Goal: Task Accomplishment & Management: Complete application form

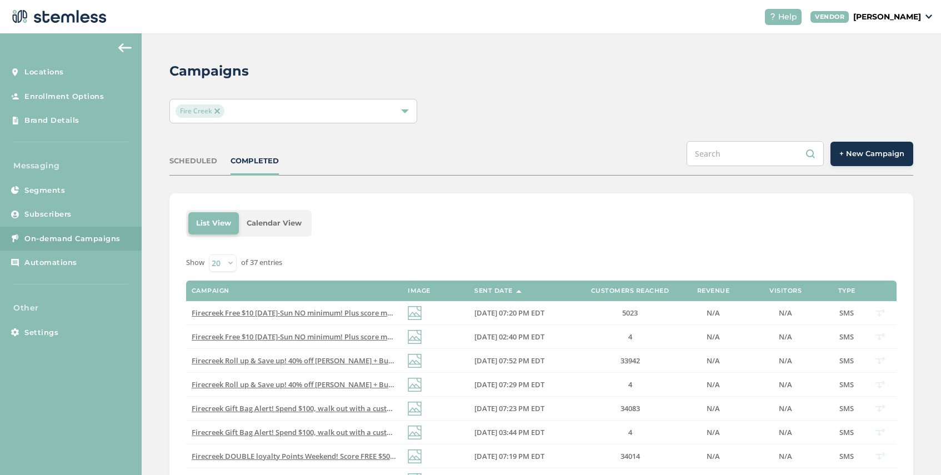
click at [220, 109] on span "Fire Creek" at bounding box center [200, 110] width 49 height 13
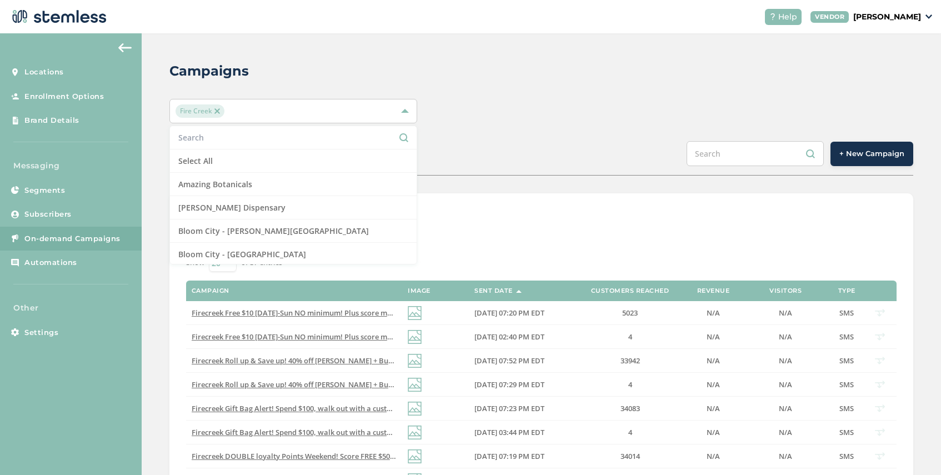
click at [215, 110] on img at bounding box center [218, 111] width 6 height 6
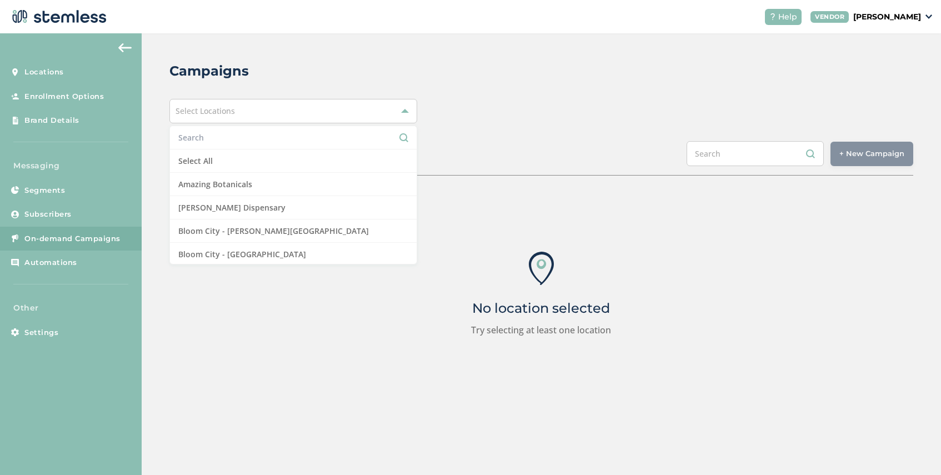
click at [223, 136] on input "text" at bounding box center [293, 138] width 230 height 12
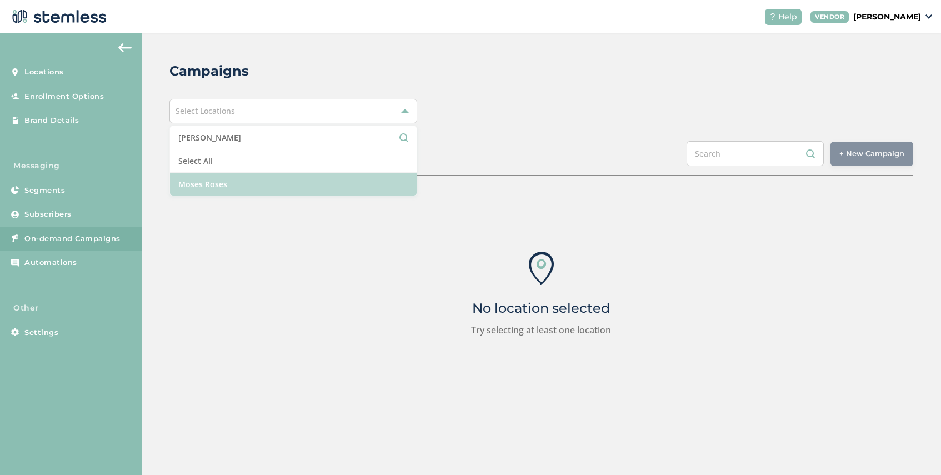
type input "[PERSON_NAME]"
click at [224, 188] on li "Moses Roses" at bounding box center [293, 184] width 247 height 23
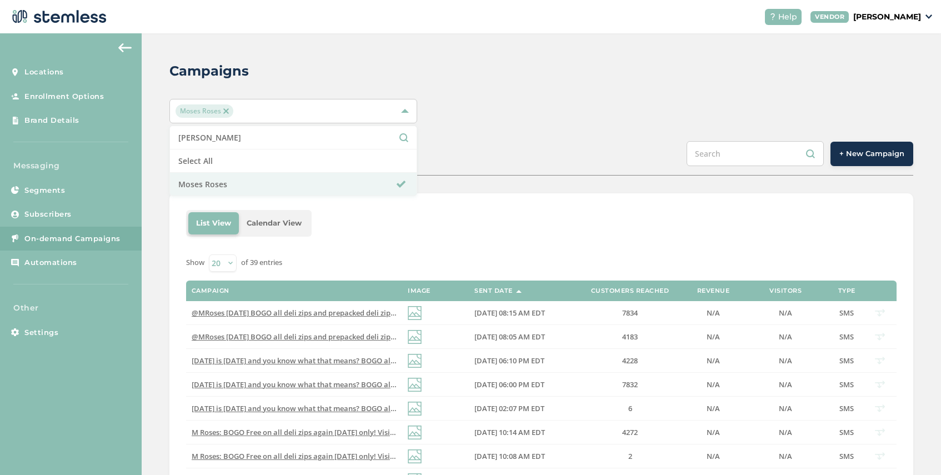
click at [476, 176] on div "Campaigns [DEMOGRAPHIC_DATA] Roses moses Select All Moses Roses SCHEDULED COMPL…" at bounding box center [542, 444] width 800 height 822
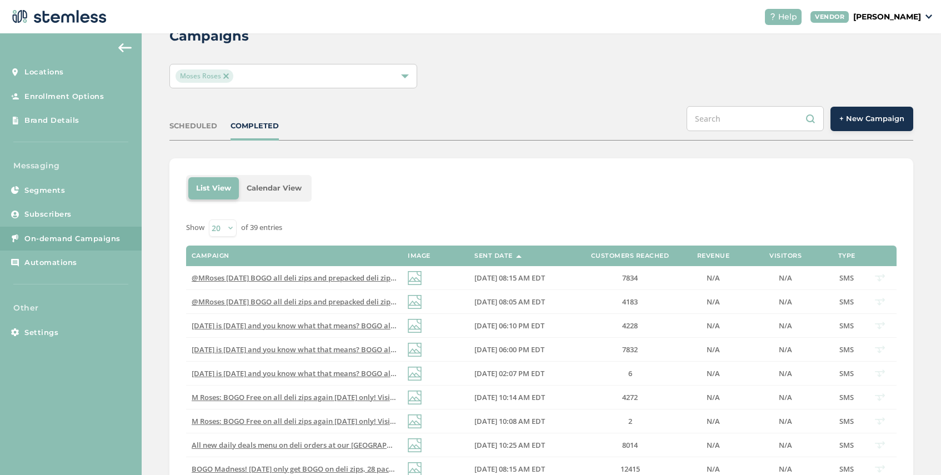
scroll to position [36, 0]
click at [318, 277] on span "@MRoses [DATE] BOGO all deli zips and prepacked deli zips again! Visit our [GEO…" at bounding box center [415, 277] width 447 height 10
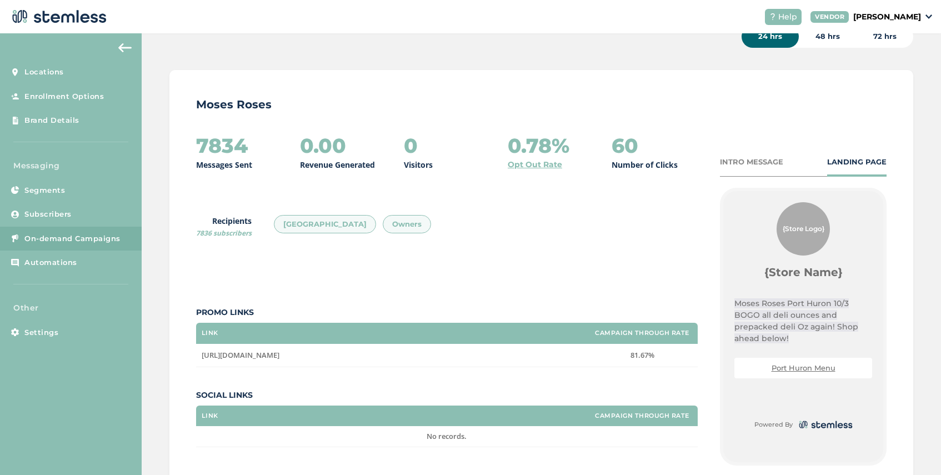
scroll to position [76, 0]
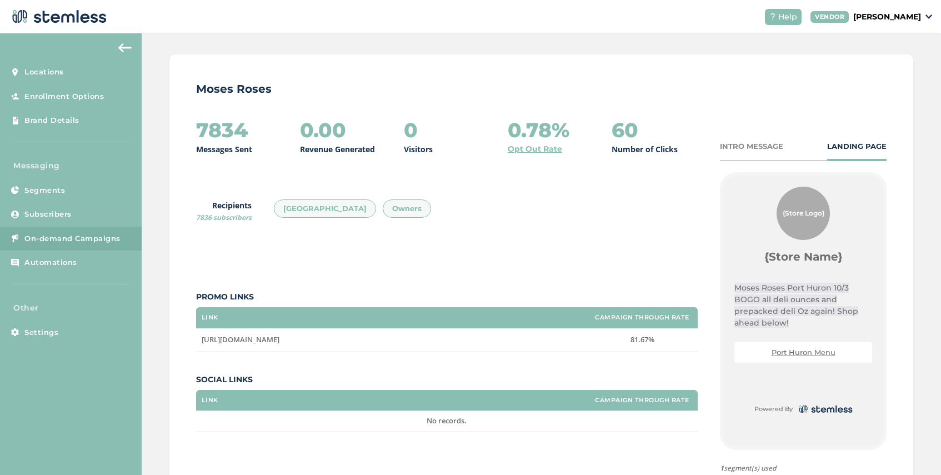
click at [759, 143] on div "INTRO MESSAGE" at bounding box center [751, 146] width 63 height 11
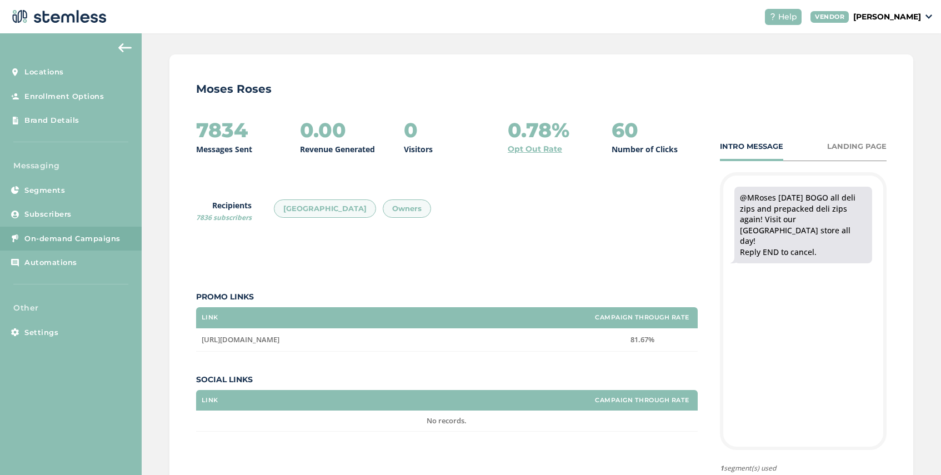
drag, startPoint x: 790, startPoint y: 233, endPoint x: 738, endPoint y: 200, distance: 62.3
click at [738, 200] on div "@MRoses [DATE] BOGO all deli zips and prepacked deli zips again! Visit our [GEO…" at bounding box center [804, 225] width 138 height 77
copy div "@MRoses [DATE] BOGO all deli zips and prepacked deli zips again! Visit our [GEO…"
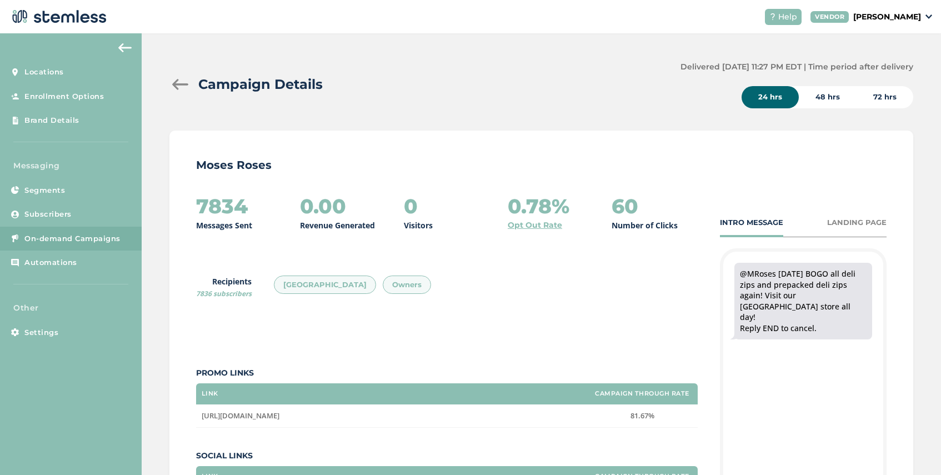
click at [178, 86] on div at bounding box center [180, 84] width 22 height 11
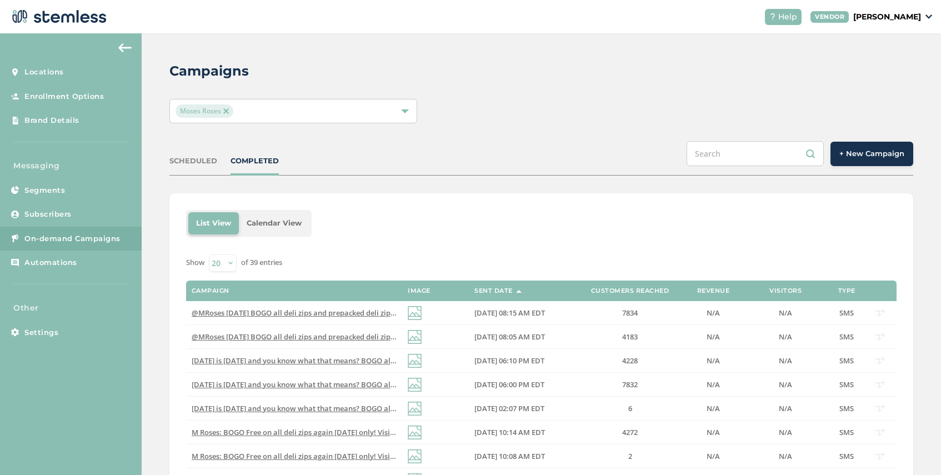
click at [847, 158] on span "+ New Campaign" at bounding box center [872, 153] width 65 height 11
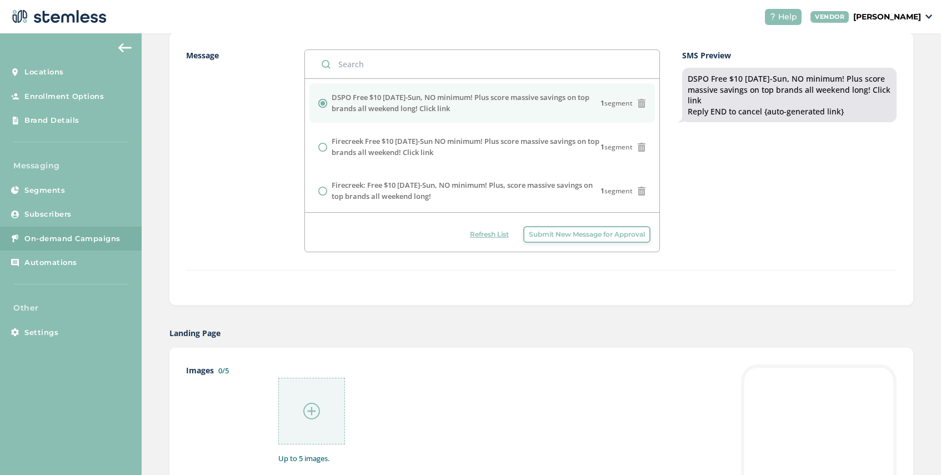
scroll to position [413, 0]
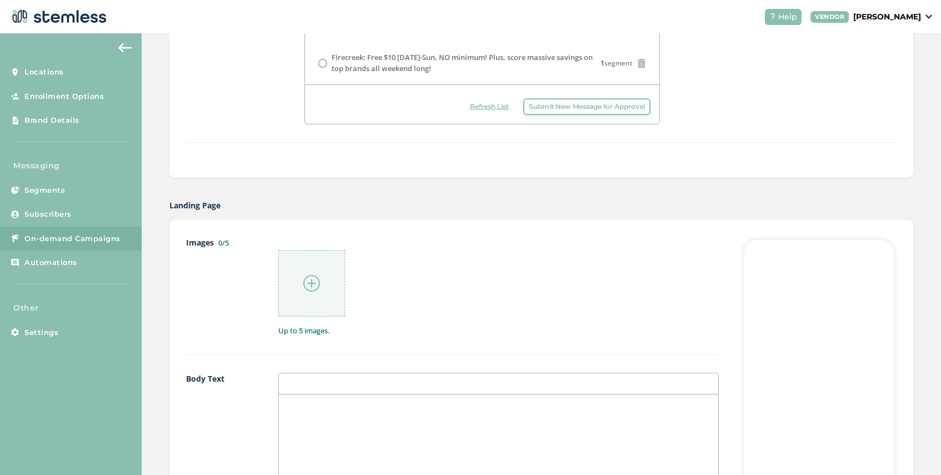
click at [550, 108] on span "Submit New Message for Approval" at bounding box center [587, 107] width 116 height 10
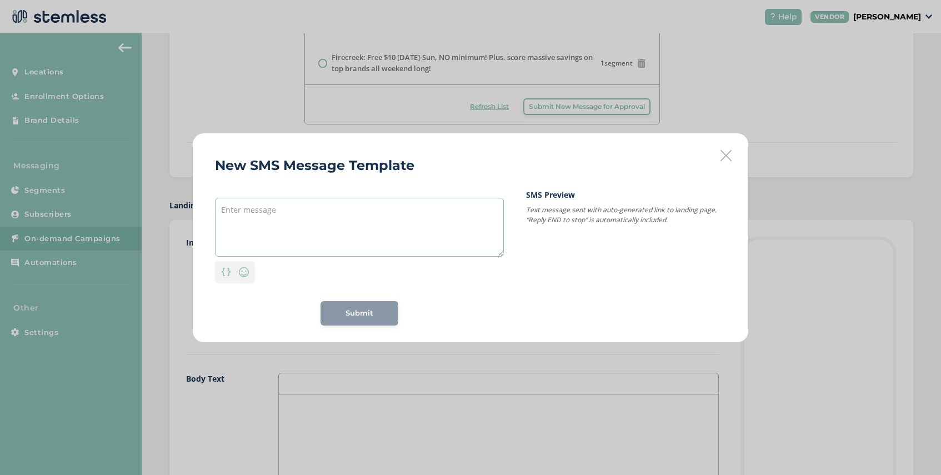
click at [322, 208] on textarea at bounding box center [359, 227] width 289 height 59
paste textarea "@MRoses [DATE] BOGO all deli zips and prepacked deli zips again! Visit our [GEO…"
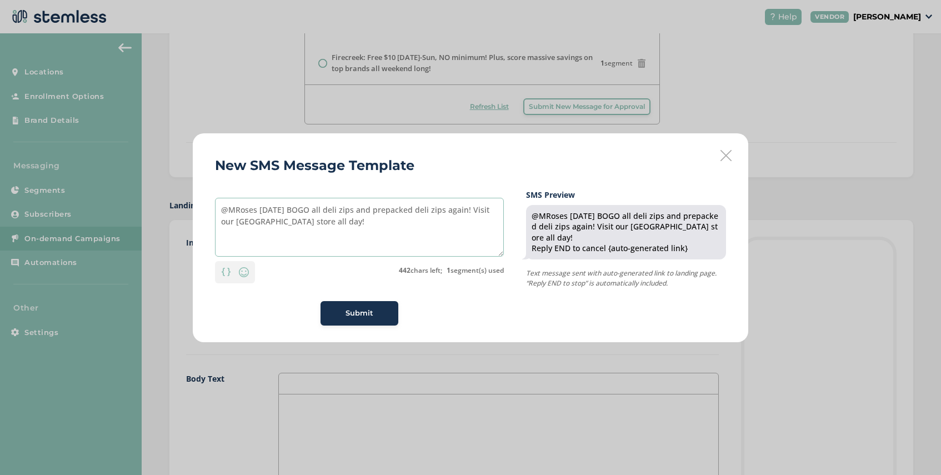
drag, startPoint x: 298, startPoint y: 212, endPoint x: 269, endPoint y: 212, distance: 29.5
click at [269, 212] on textarea "@MRoses [DATE] BOGO all deli zips and prepacked deli zips again! Visit our [GEO…" at bounding box center [359, 227] width 289 height 59
click at [297, 213] on textarea "@MRoses [DATE] BOGO all deli zips and prepacked deli zips again! Visit our [GEO…" at bounding box center [359, 227] width 289 height 59
click at [281, 211] on textarea "@MRoses [DATE] BOGO all deli zips and prepacked deli zips again! Visit our [GEO…" at bounding box center [359, 227] width 289 height 59
drag, startPoint x: 253, startPoint y: 223, endPoint x: 203, endPoint y: 222, distance: 49.5
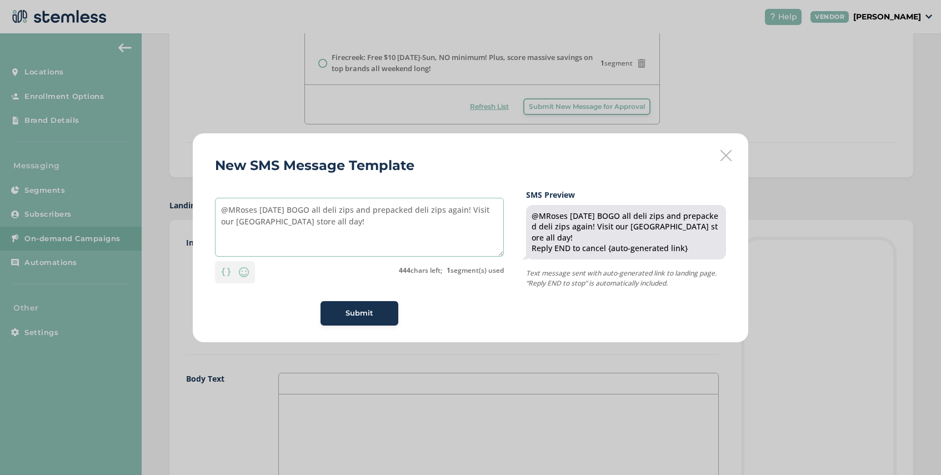
click at [203, 222] on div "New SMS Message Template @MRoses [DATE] BOGO all deli zips and prepacked deli z…" at bounding box center [471, 237] width 556 height 209
drag, startPoint x: 353, startPoint y: 223, endPoint x: 329, endPoint y: 225, distance: 24.5
click at [329, 225] on textarea "@MRoses [DATE] BOGO all deli zips and prepacked deli zips again! Cant miss @[GE…" at bounding box center [359, 227] width 289 height 59
click at [230, 212] on textarea "@MRoses [DATE] BOGO all deli zips and prepacked deli zips again! Cant miss @[GE…" at bounding box center [359, 227] width 289 height 59
drag, startPoint x: 296, startPoint y: 210, endPoint x: 252, endPoint y: 211, distance: 43.3
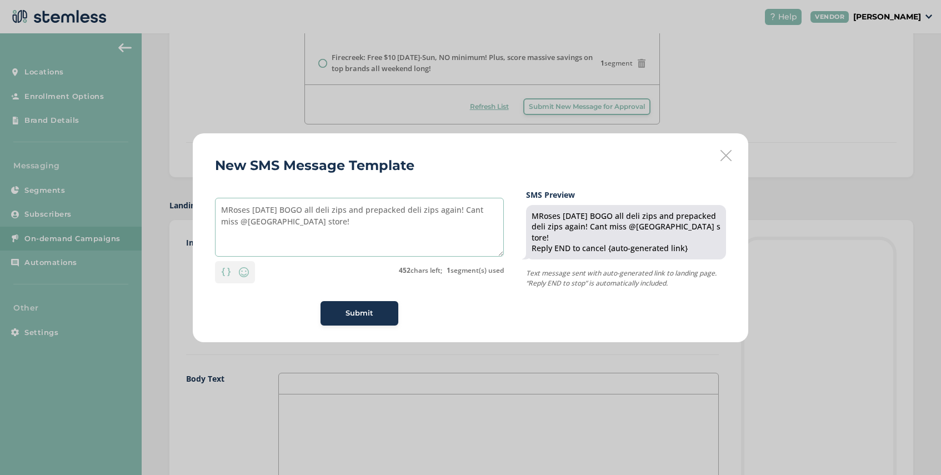
click at [252, 211] on textarea "MRoses [DATE] BOGO all deli zips and prepacked deli zips again! Cant miss @[GEO…" at bounding box center [359, 227] width 289 height 59
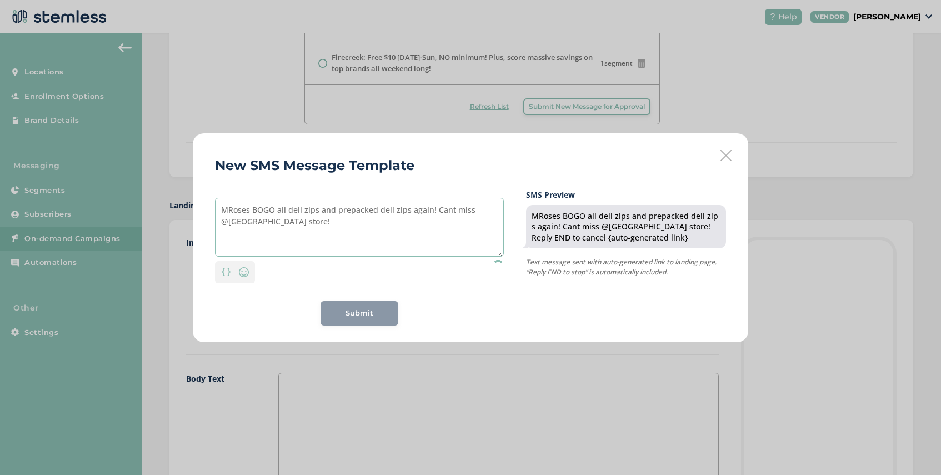
click at [277, 211] on textarea "MRoses BOGO all deli zips and prepacked deli zips again! Cant miss @[GEOGRAPHIC…" at bounding box center [359, 227] width 289 height 59
click at [429, 212] on textarea "MRoses BOGO all deli zips and prepacked deli zips again! Cant miss @[GEOGRAPHIC…" at bounding box center [359, 227] width 289 height 59
paste textarea "[DATE]"
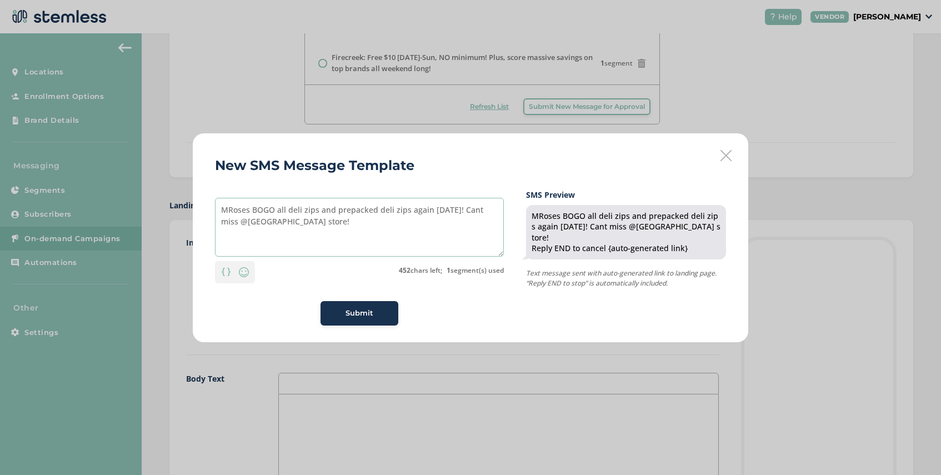
click at [434, 212] on textarea "MRoses BOGO all deli zips and prepacked deli zips again [DATE]! Cant miss @[GEO…" at bounding box center [359, 227] width 289 height 59
click at [287, 211] on textarea "MRoses BOGO all deli zips and prepacked deli zips again [DATE]! Cant miss @[GEO…" at bounding box center [359, 227] width 289 height 59
drag, startPoint x: 331, startPoint y: 224, endPoint x: 219, endPoint y: 210, distance: 113.2
click at [219, 210] on textarea "MRoses BOGO all fresh deli zips and prepacked deli zips again [DATE]! Cant miss…" at bounding box center [359, 227] width 289 height 59
click at [377, 245] on textarea "MRoses BOGO all fresh deli zips and prepacked deli zips again [DATE]! Cant miss…" at bounding box center [359, 227] width 289 height 59
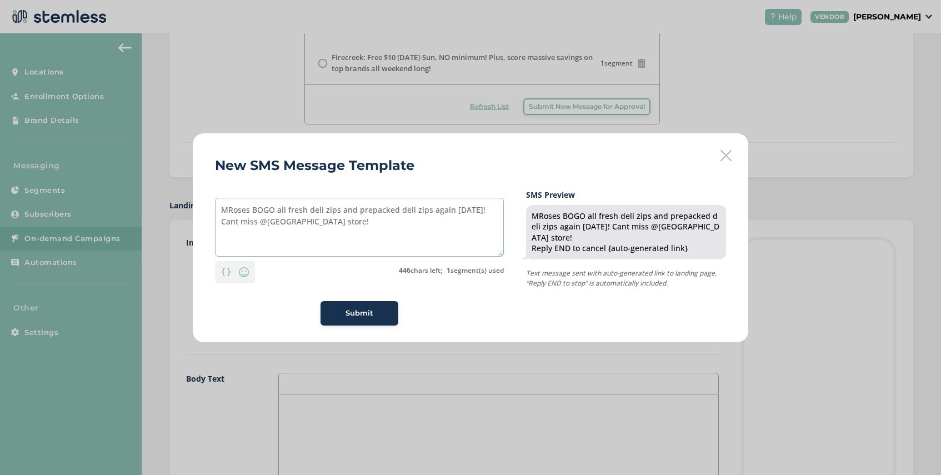
type textarea "MRoses BOGO all fresh deli zips and prepacked deli zips again [DATE]! Cant miss…"
click at [360, 307] on button "Submit" at bounding box center [360, 313] width 78 height 24
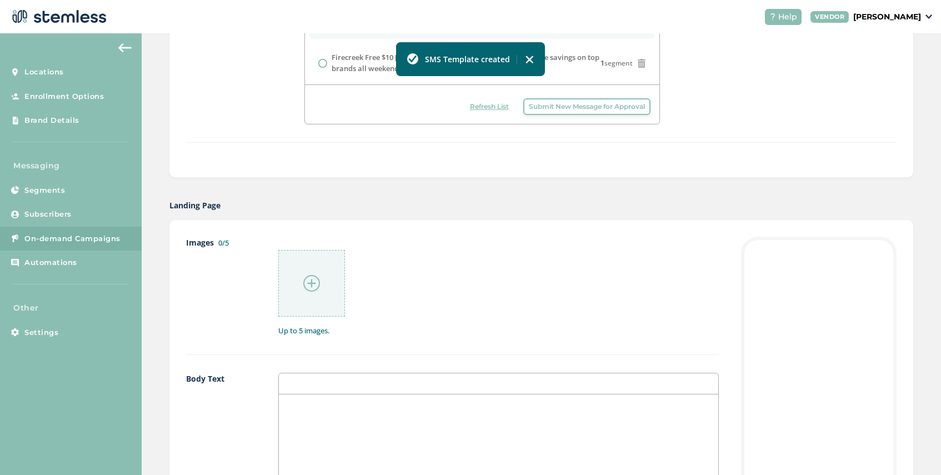
scroll to position [395, 0]
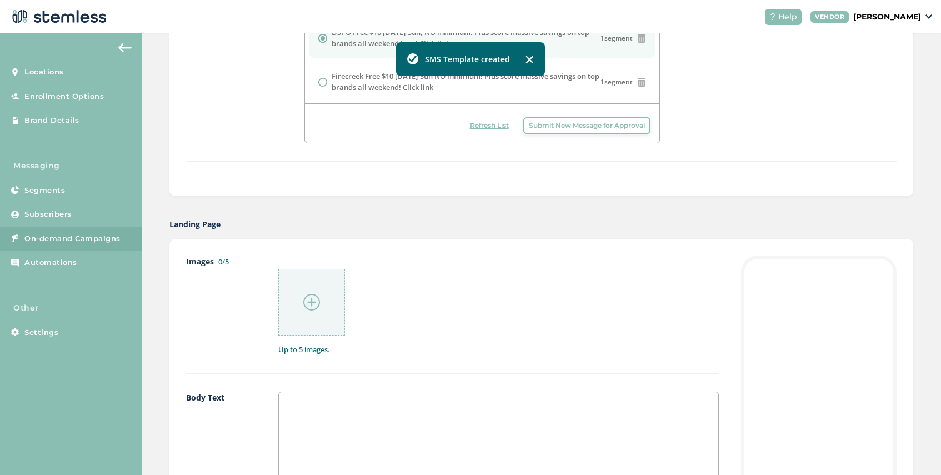
click at [553, 122] on span "Submit New Message for Approval" at bounding box center [587, 126] width 116 height 10
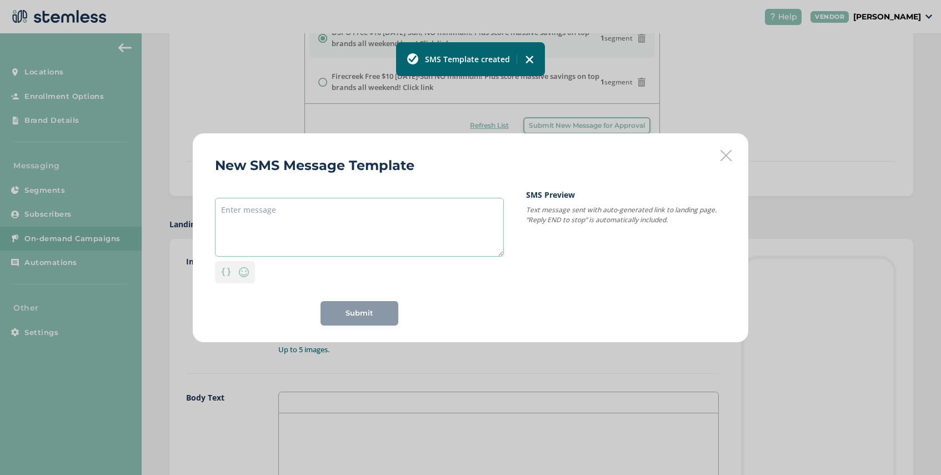
click at [335, 207] on textarea at bounding box center [359, 227] width 289 height 59
paste textarea "MRoses BOGO all fresh deli zips and prepacked deli zips again [DATE]! Cant miss…"
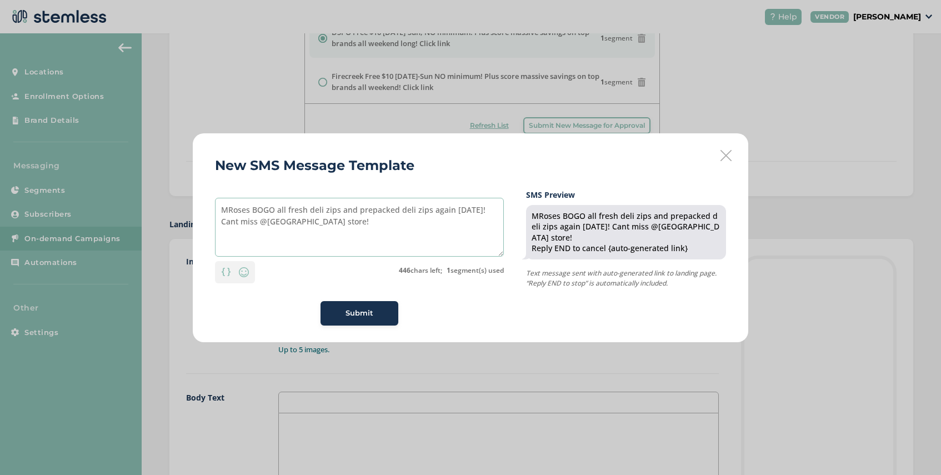
drag, startPoint x: 306, startPoint y: 224, endPoint x: 268, endPoint y: 225, distance: 37.2
click at [268, 225] on textarea "MRoses BOGO all fresh deli zips and prepacked deli zips again [DATE]! Cant miss…" at bounding box center [359, 227] width 289 height 59
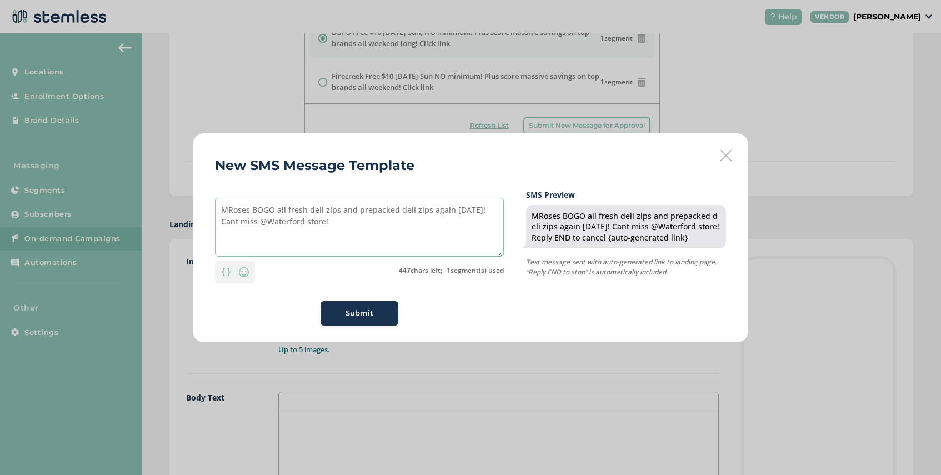
type textarea "MRoses BOGO all fresh deli zips and prepacked deli zips again [DATE]! Cant miss…"
click at [367, 315] on span "Submit" at bounding box center [360, 313] width 28 height 11
